Goal: Use online tool/utility: Utilize a website feature to perform a specific function

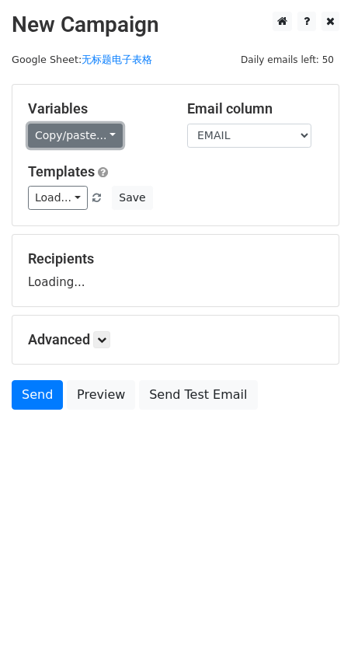
click at [85, 139] on link "Copy/paste..." at bounding box center [75, 136] width 95 height 24
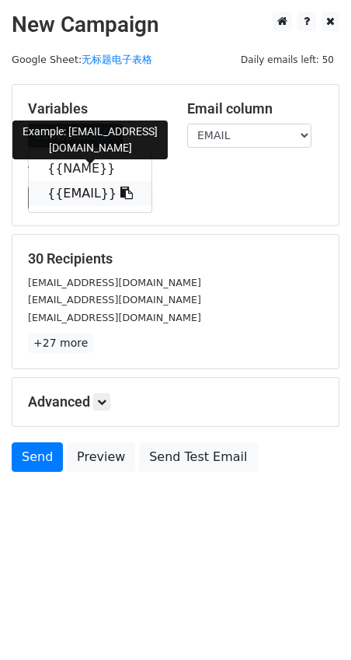
click at [74, 190] on link "{{EMAIL}}" at bounding box center [90, 193] width 123 height 25
